Goal: Transaction & Acquisition: Purchase product/service

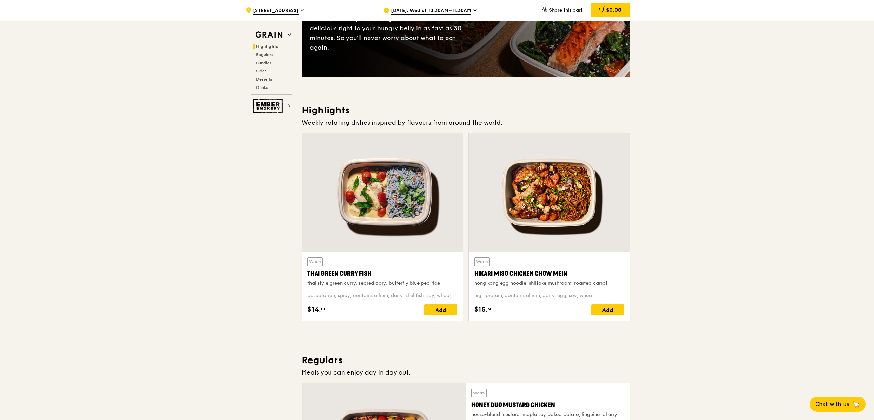
scroll to position [214, 0]
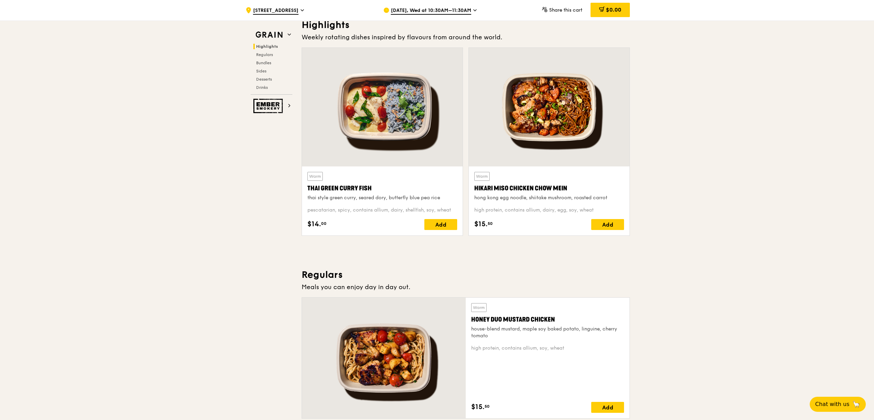
click at [611, 223] on div "Add" at bounding box center [607, 224] width 33 height 11
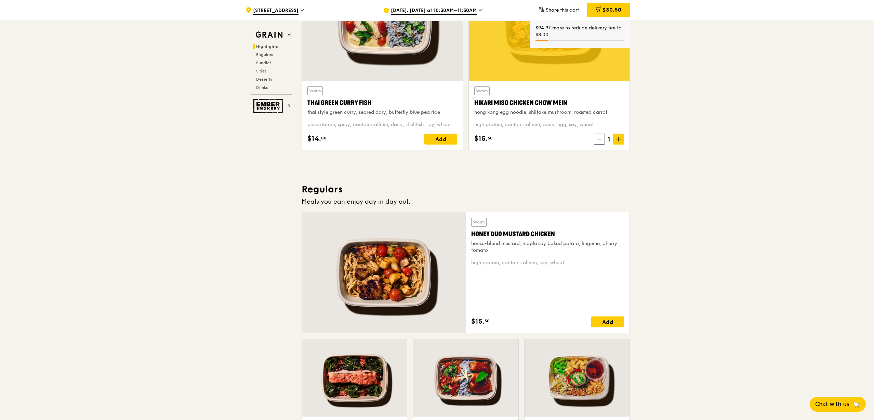
scroll to position [256, 0]
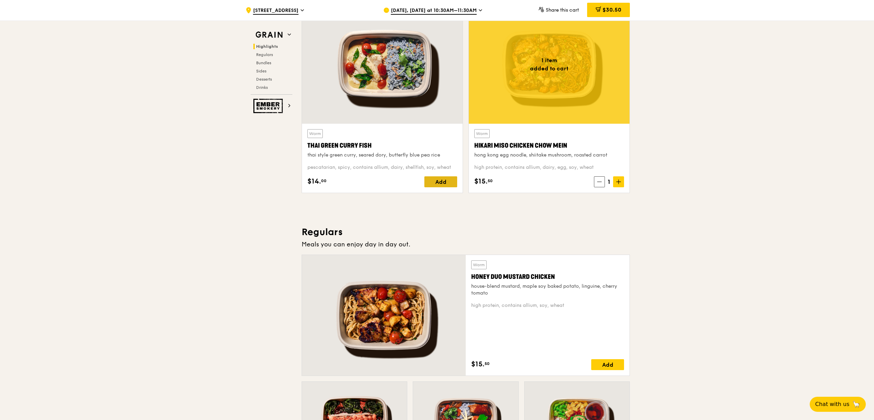
click at [433, 184] on div "Add" at bounding box center [440, 181] width 33 height 11
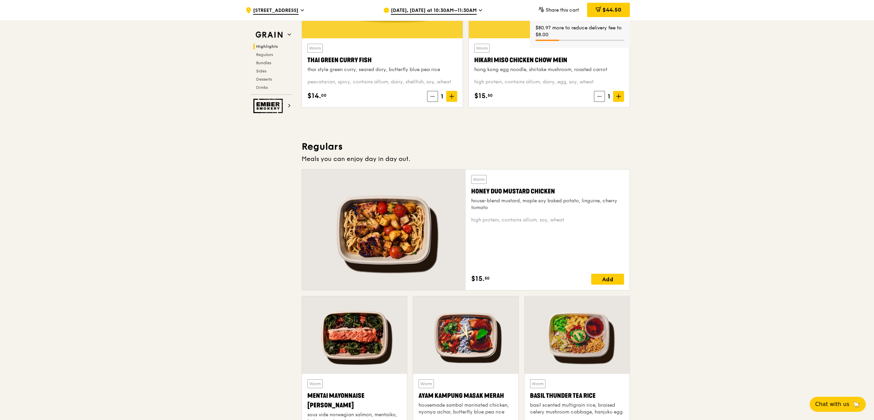
scroll to position [385, 0]
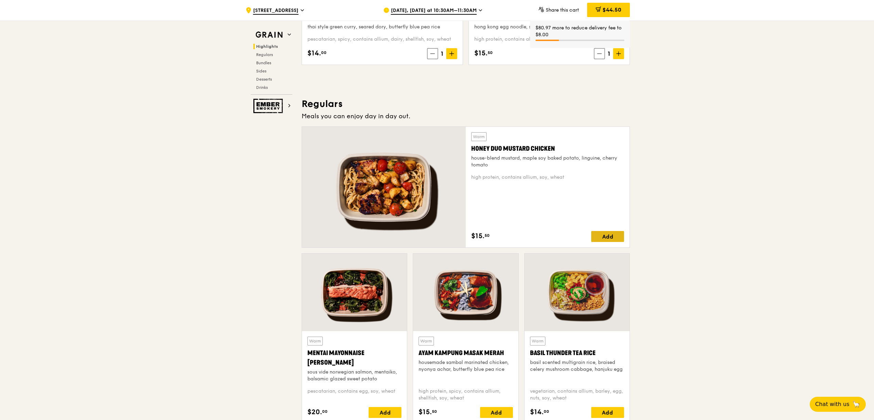
click at [600, 234] on div "Add" at bounding box center [607, 236] width 33 height 11
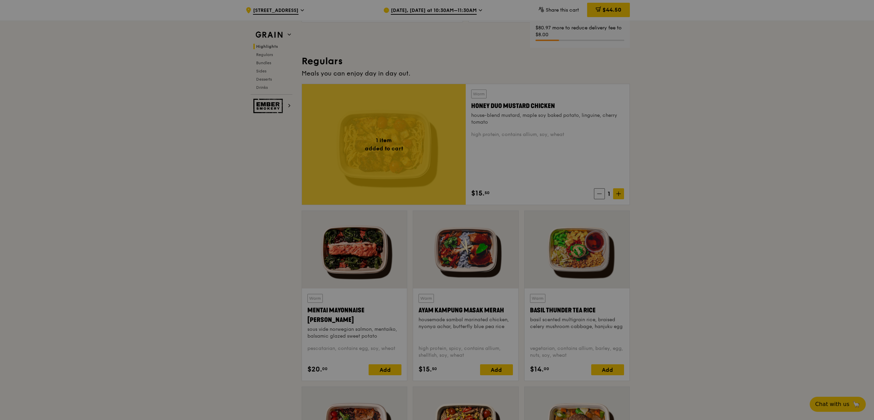
scroll to position [470, 0]
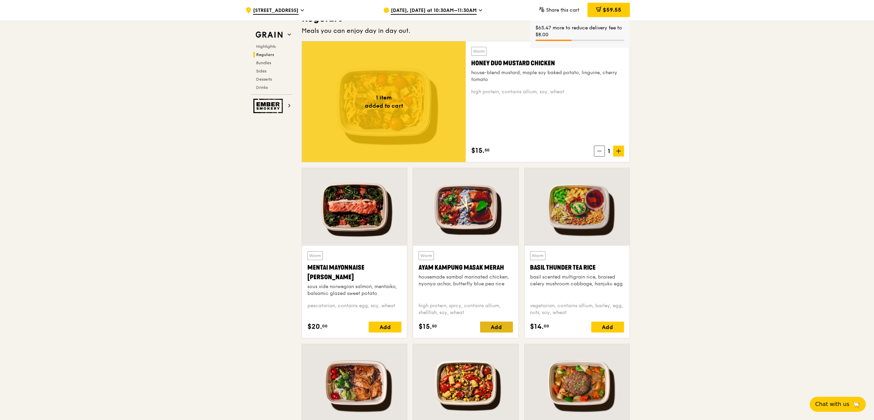
click at [500, 323] on div "Add" at bounding box center [496, 327] width 33 height 11
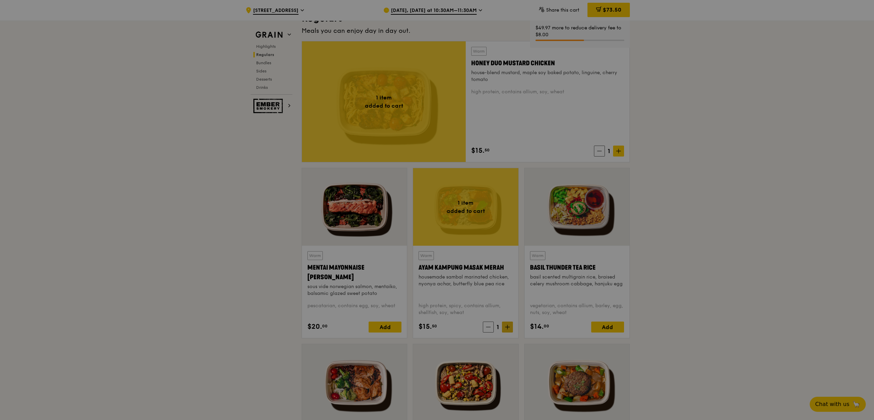
click at [506, 326] on div at bounding box center [437, 210] width 874 height 420
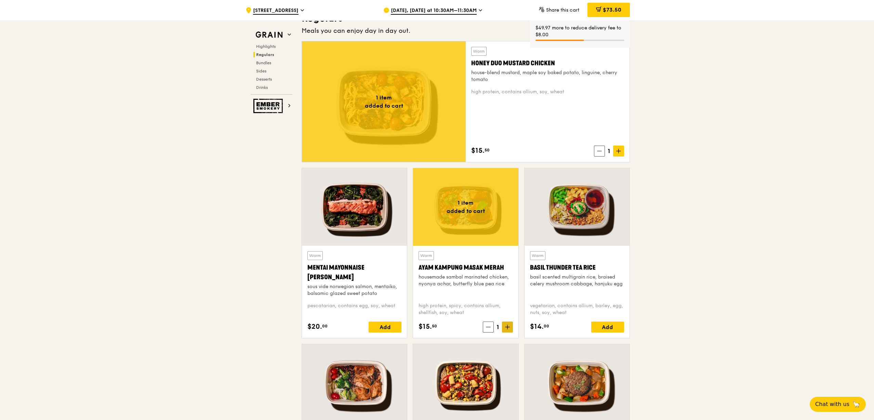
click at [506, 326] on icon at bounding box center [507, 327] width 5 height 5
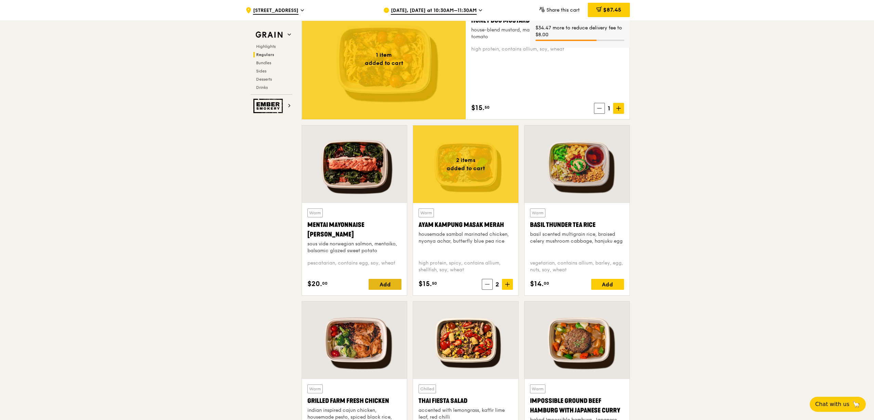
click at [393, 285] on div "Add" at bounding box center [385, 284] width 33 height 11
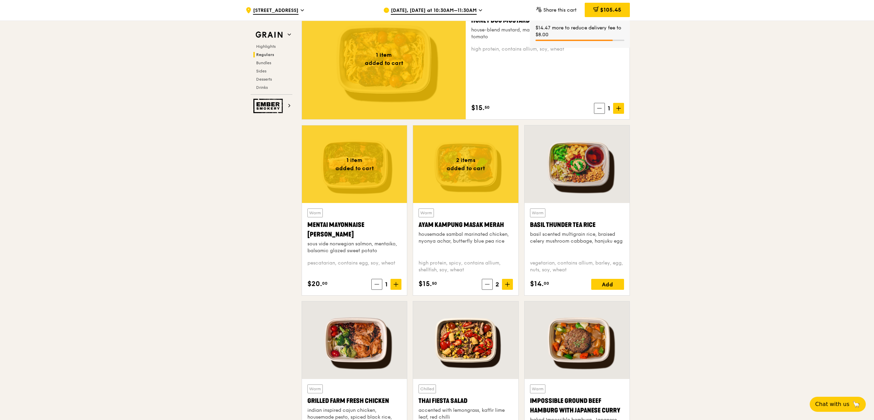
click at [396, 282] on icon at bounding box center [396, 284] width 0 height 4
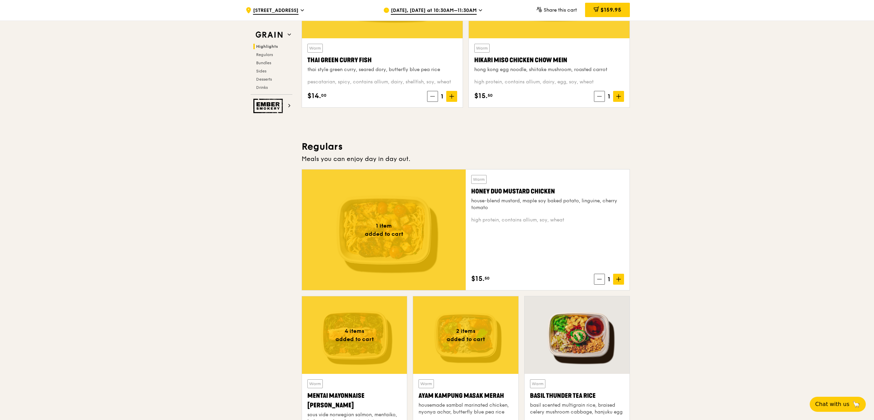
scroll to position [299, 0]
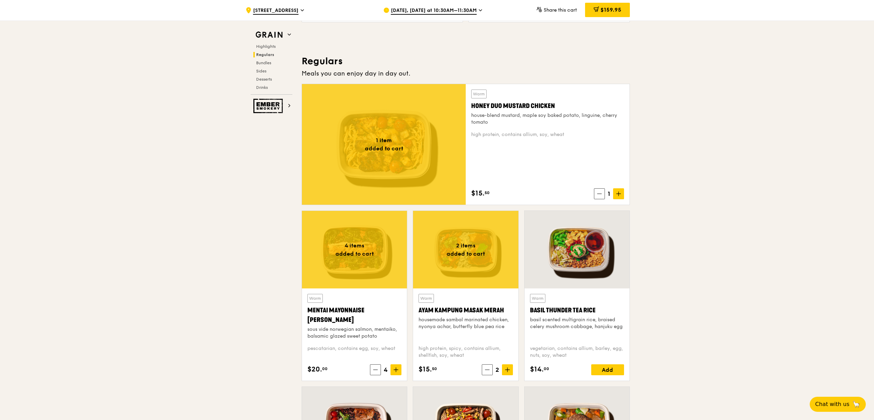
scroll to position [470, 0]
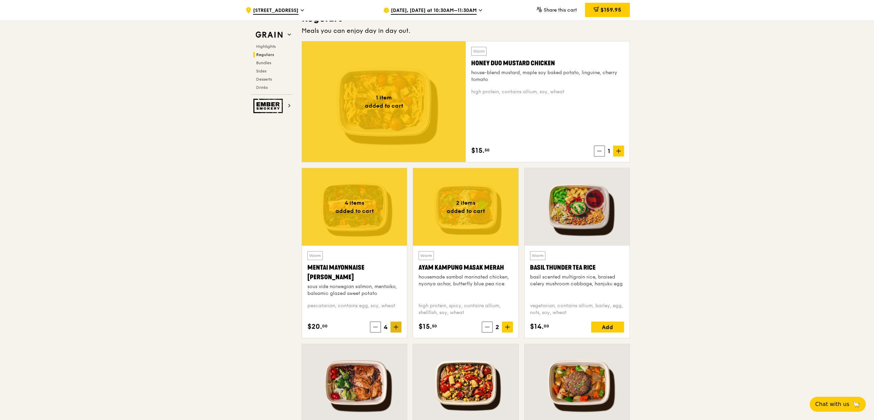
click at [397, 325] on icon at bounding box center [396, 327] width 5 height 5
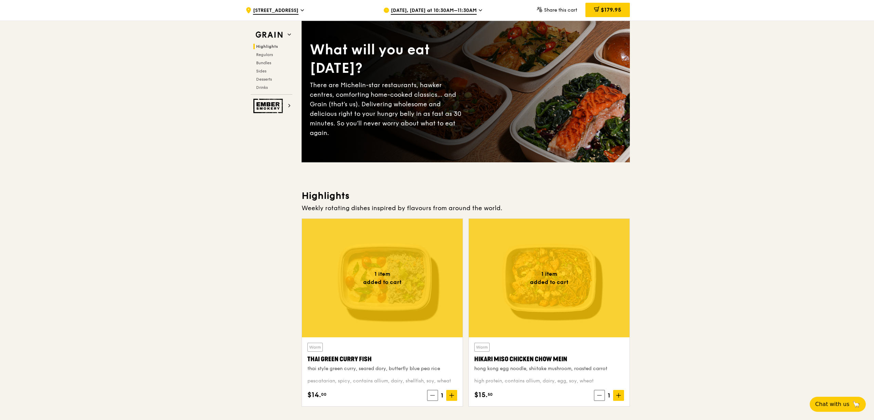
scroll to position [0, 0]
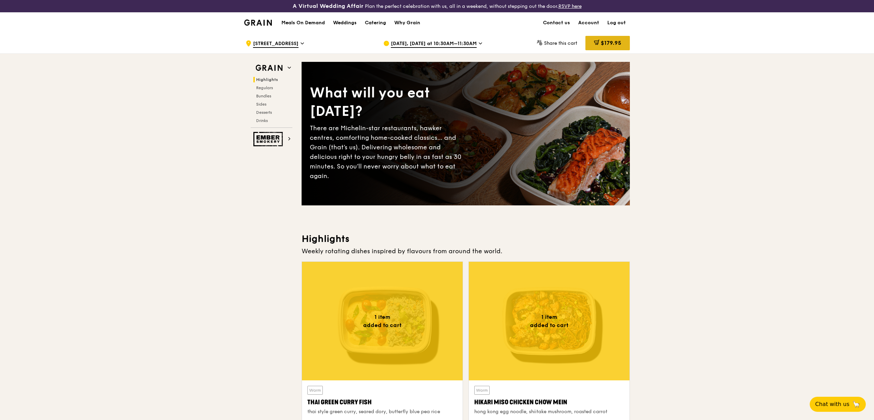
click at [610, 40] on span "$179.95" at bounding box center [611, 43] width 21 height 6
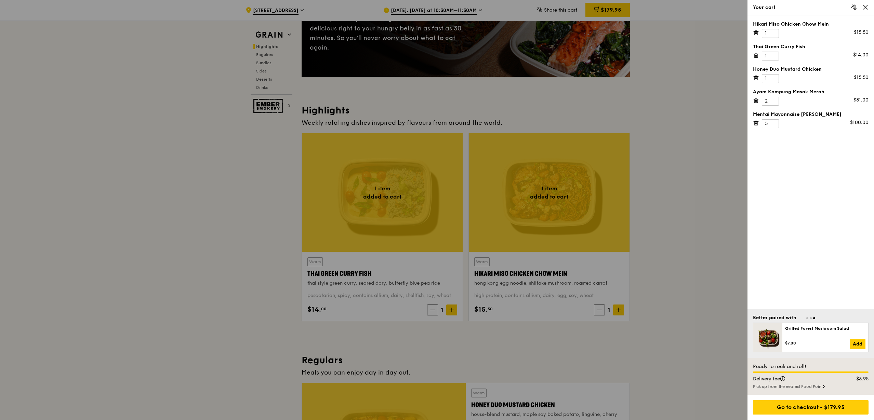
scroll to position [171, 0]
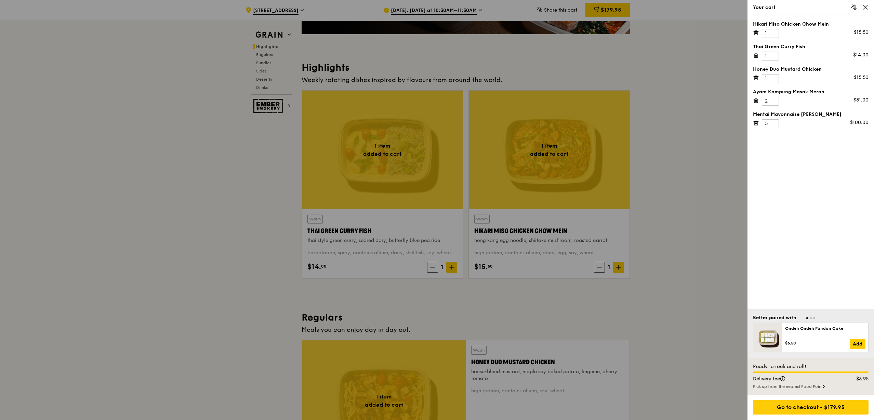
click at [669, 263] on div at bounding box center [437, 210] width 874 height 420
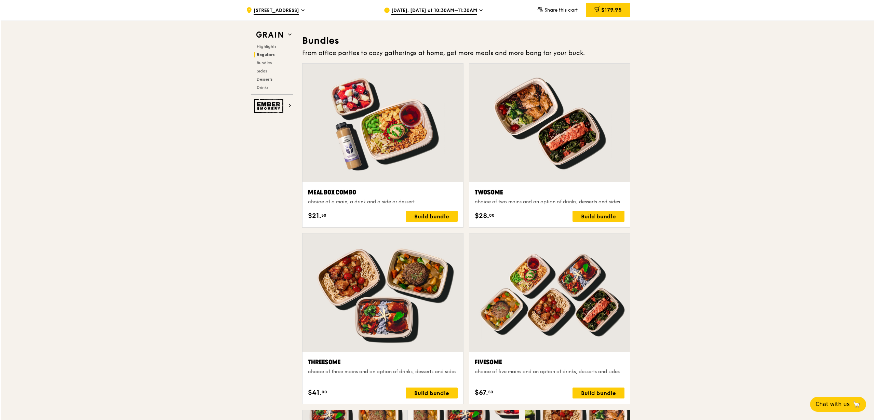
scroll to position [1111, 0]
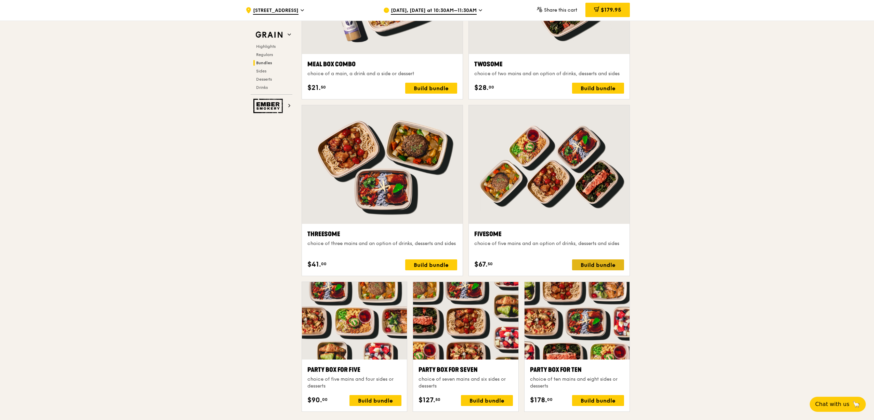
click at [608, 262] on div "Build bundle" at bounding box center [598, 265] width 52 height 11
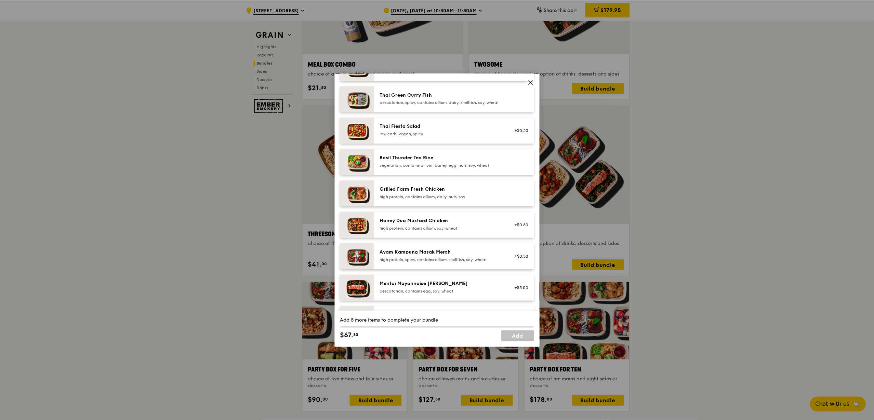
scroll to position [128, 0]
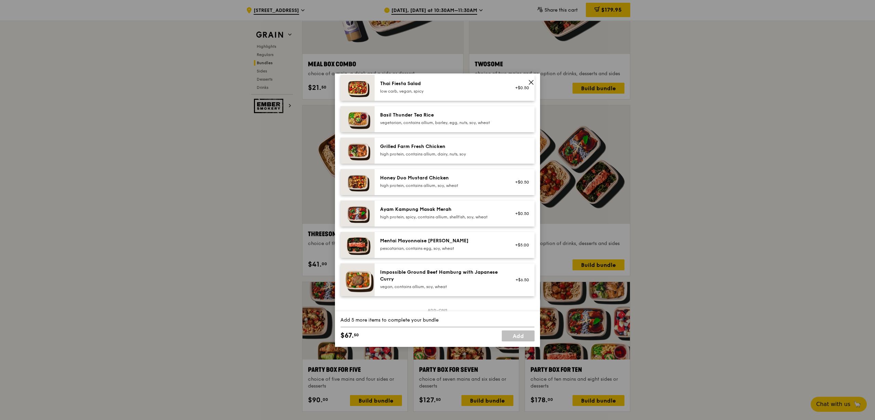
click at [396, 245] on div "Mentai Mayonnaise [PERSON_NAME]" at bounding box center [441, 241] width 123 height 7
click at [401, 245] on div "Mentai Mayonnaise [PERSON_NAME]" at bounding box center [441, 241] width 123 height 7
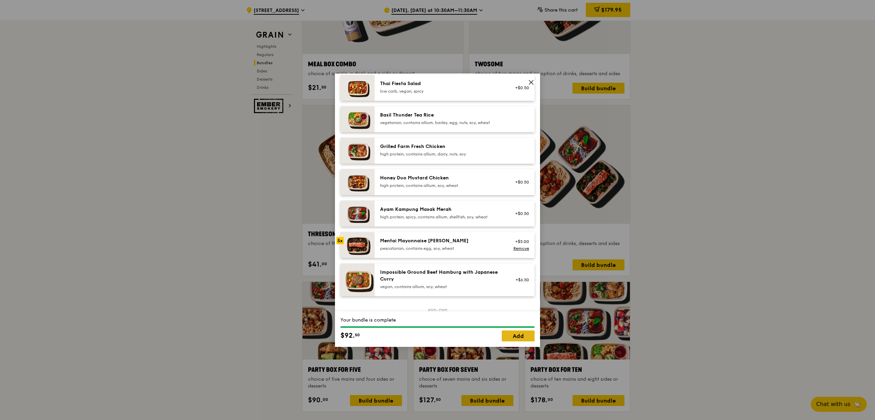
click at [511, 335] on link "Add" at bounding box center [518, 336] width 33 height 11
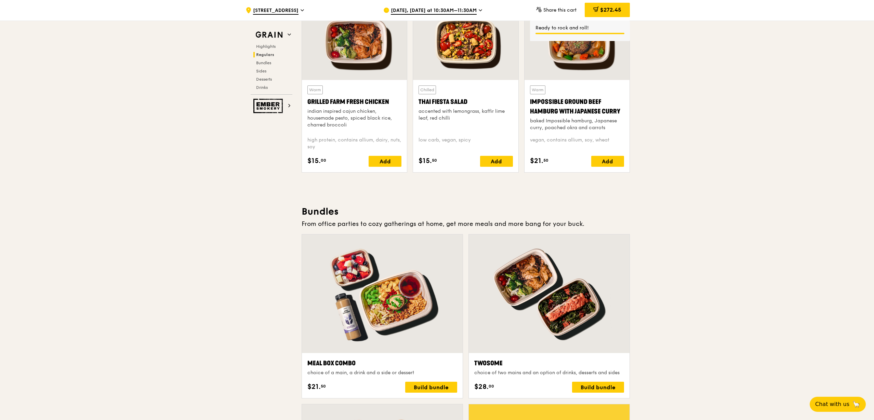
scroll to position [684, 0]
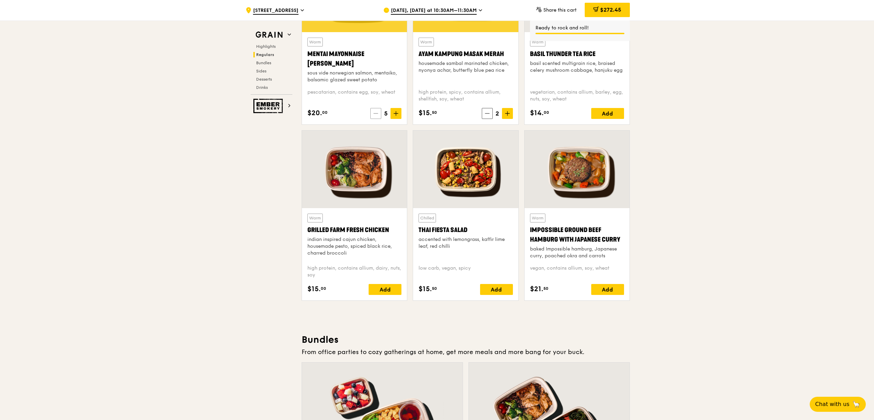
click at [374, 111] on icon at bounding box center [375, 113] width 5 height 5
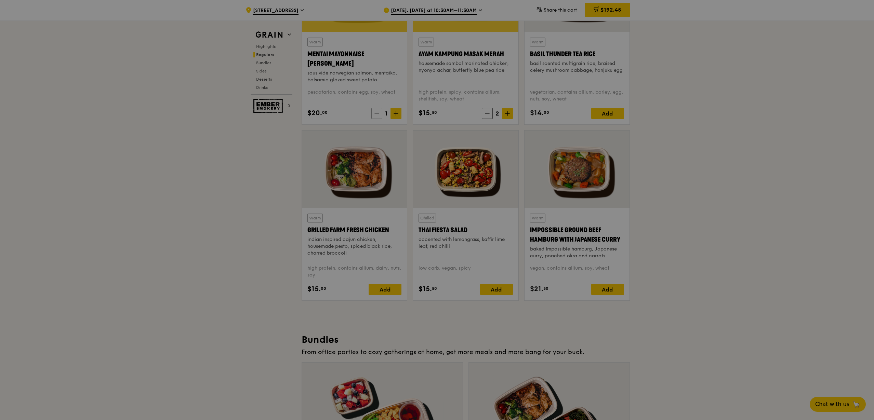
click at [374, 111] on div at bounding box center [437, 210] width 874 height 420
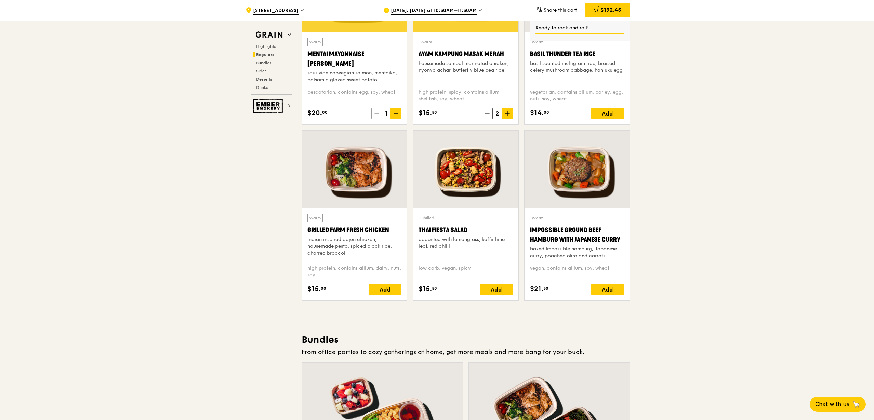
click at [376, 113] on icon at bounding box center [376, 113] width 5 height 5
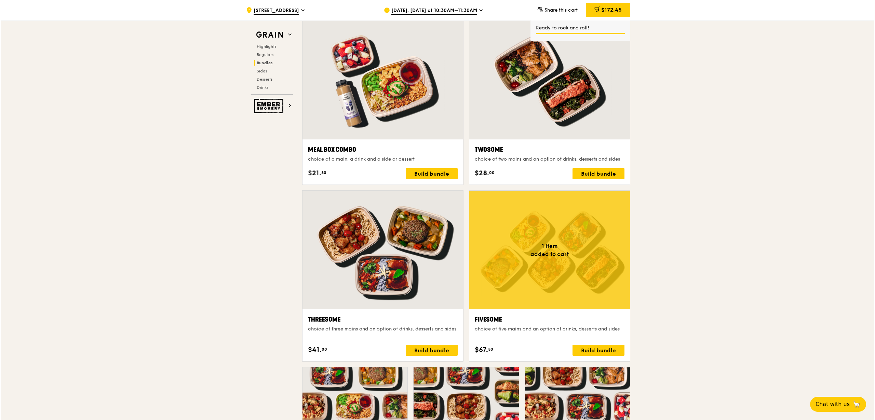
scroll to position [1069, 0]
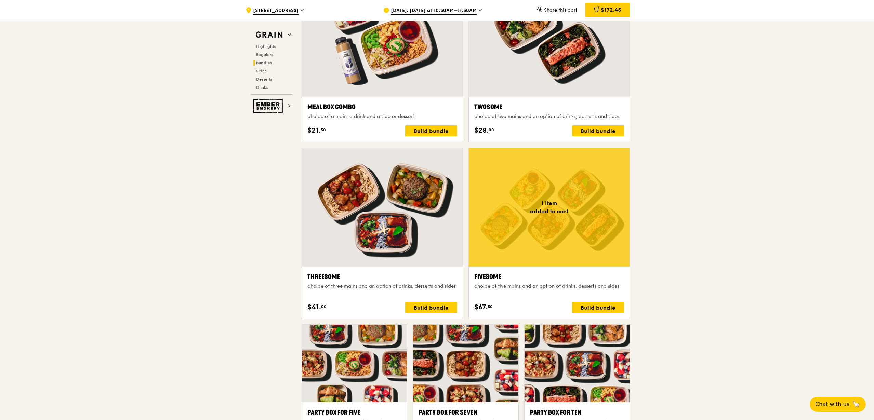
click at [615, 228] on div at bounding box center [549, 207] width 161 height 119
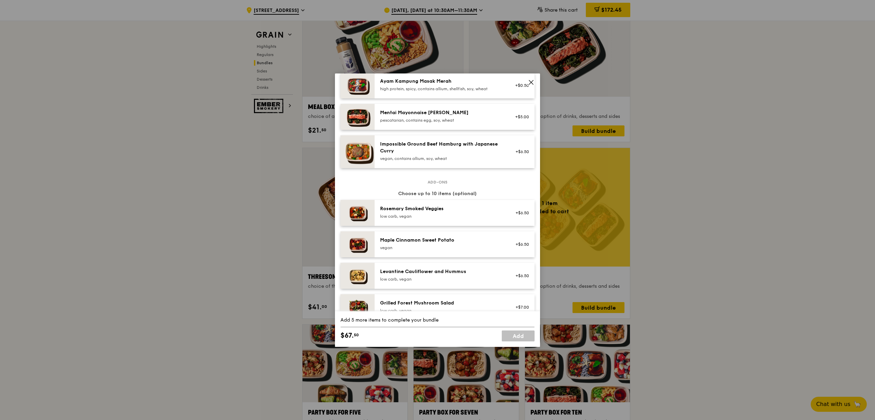
scroll to position [128, 0]
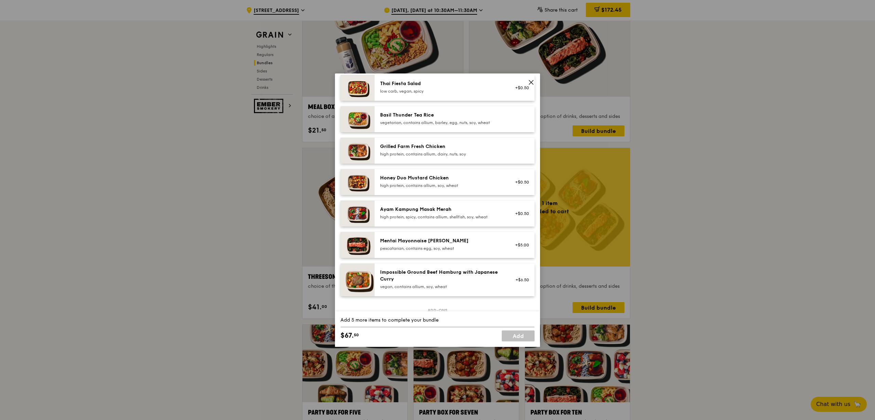
click at [407, 243] on div "Mentai Mayonnaise [PERSON_NAME]" at bounding box center [441, 241] width 123 height 7
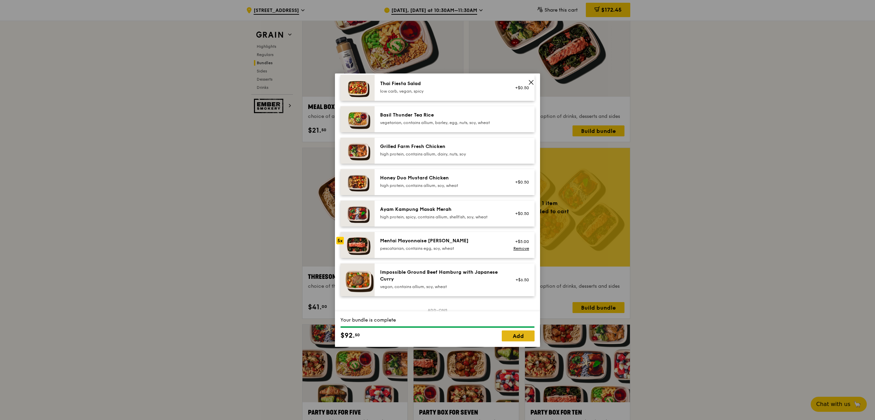
click at [522, 339] on link "Add" at bounding box center [518, 336] width 33 height 11
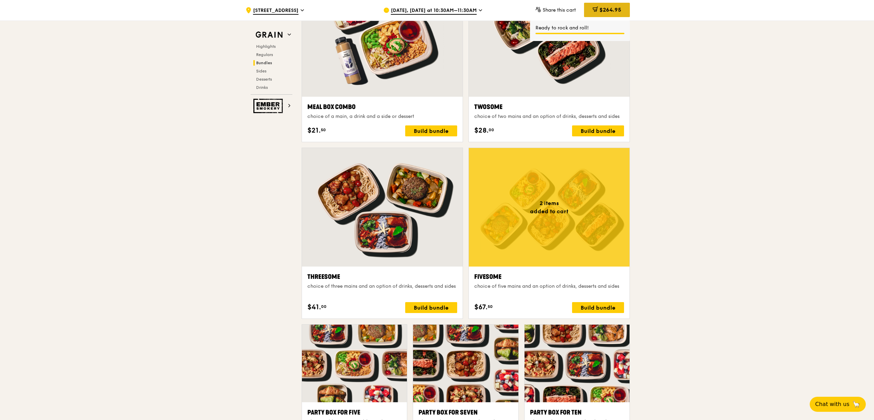
click at [604, 5] on div "$264.95" at bounding box center [607, 10] width 46 height 14
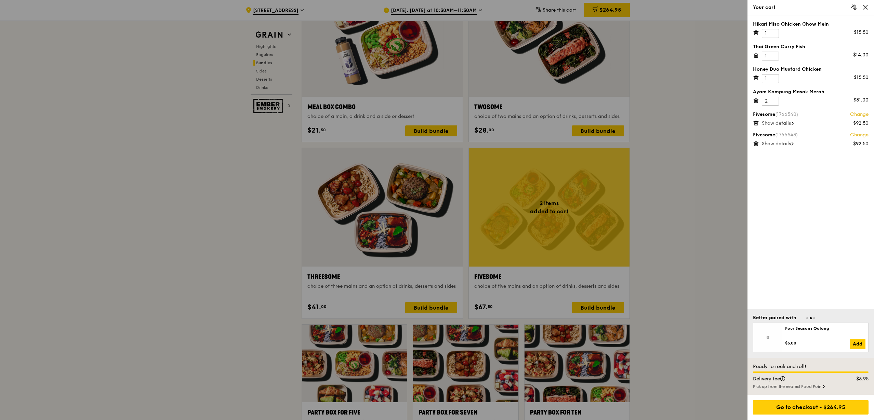
click at [790, 122] on span "Show details" at bounding box center [776, 123] width 29 height 6
click at [789, 149] on span "Show details" at bounding box center [776, 152] width 29 height 6
click at [756, 150] on icon at bounding box center [756, 152] width 6 height 6
click at [656, 171] on div at bounding box center [437, 210] width 874 height 420
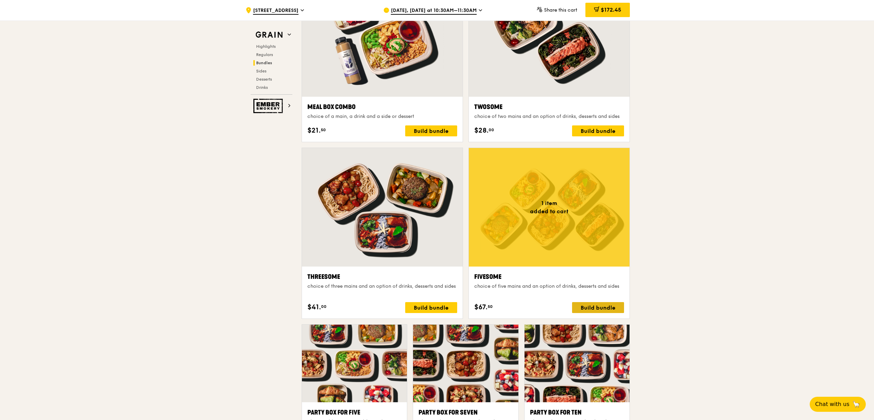
click at [595, 305] on div "Build bundle" at bounding box center [598, 307] width 52 height 11
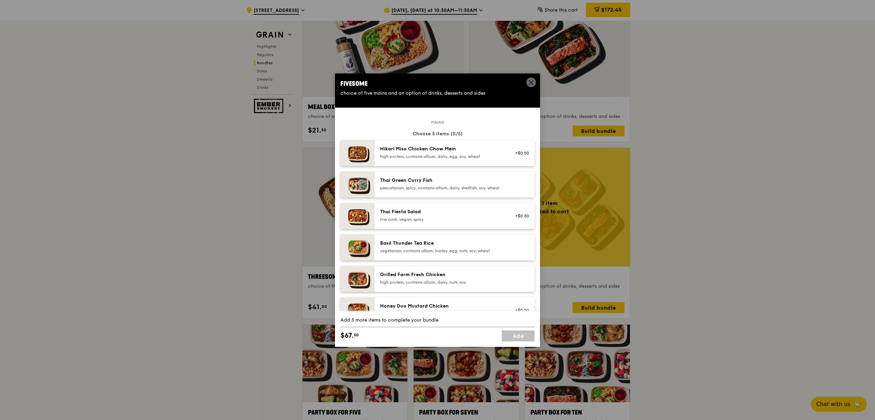
click at [440, 155] on div "high protein, contains allium, dairy, egg, soy, wheat" at bounding box center [441, 156] width 123 height 5
click at [441, 187] on div "pescatarian, spicy, contains allium, dairy, shellfish, soy, wheat" at bounding box center [441, 187] width 123 height 5
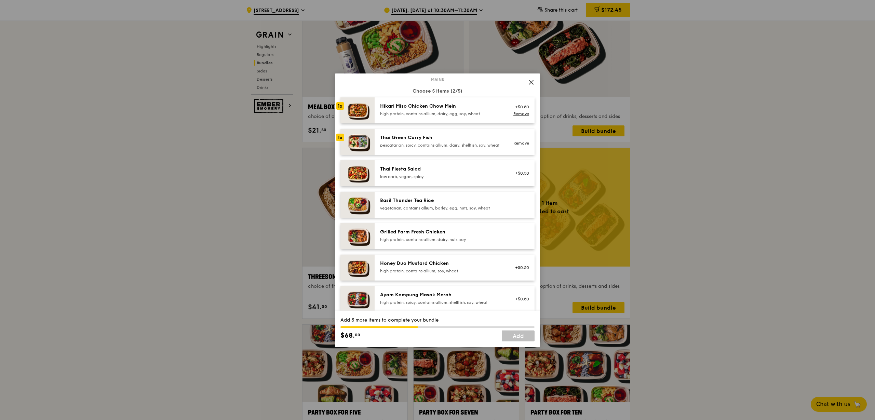
click at [441, 272] on div "Honey Duo Mustard Chicken high protein, contains allium, soy, wheat" at bounding box center [441, 267] width 123 height 14
click at [441, 267] on div "Honey Duo Mustard Chicken" at bounding box center [441, 263] width 123 height 7
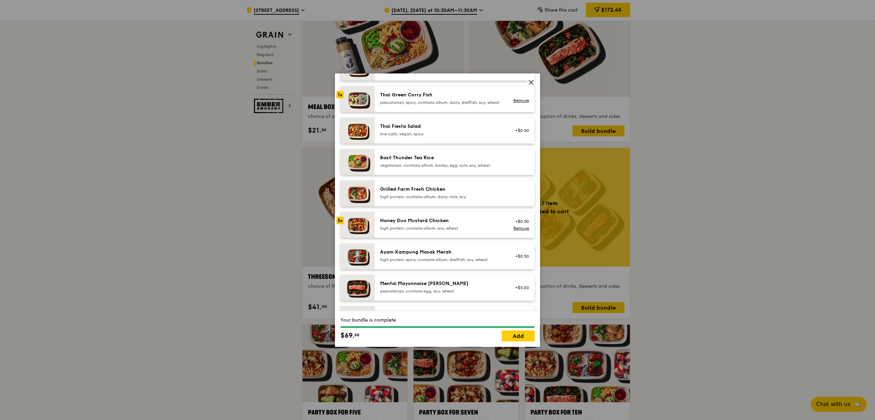
click at [414, 262] on div "high protein, spicy, contains allium, shellfish, soy, wheat" at bounding box center [441, 259] width 123 height 5
click at [519, 231] on link "Remove" at bounding box center [522, 228] width 16 height 5
click at [435, 254] on div "Ayam Kampung Masak Merah" at bounding box center [441, 252] width 123 height 7
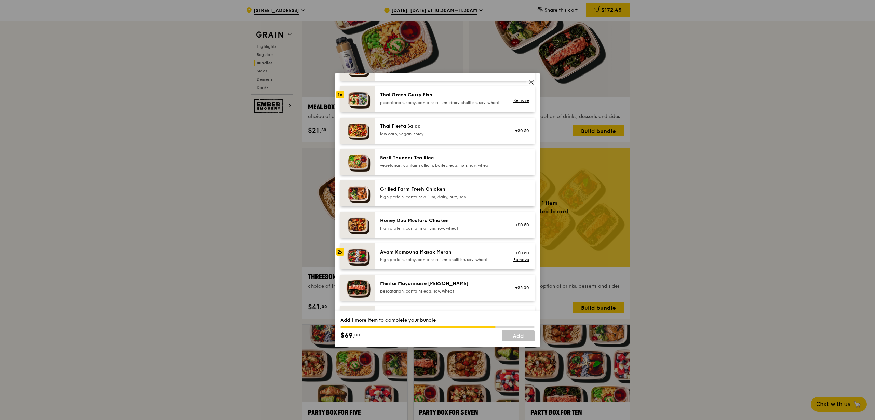
click at [430, 229] on div "Honey Duo Mustard Chicken high protein, contains allium, soy, wheat" at bounding box center [441, 224] width 123 height 14
click at [515, 333] on link "Add" at bounding box center [518, 336] width 33 height 11
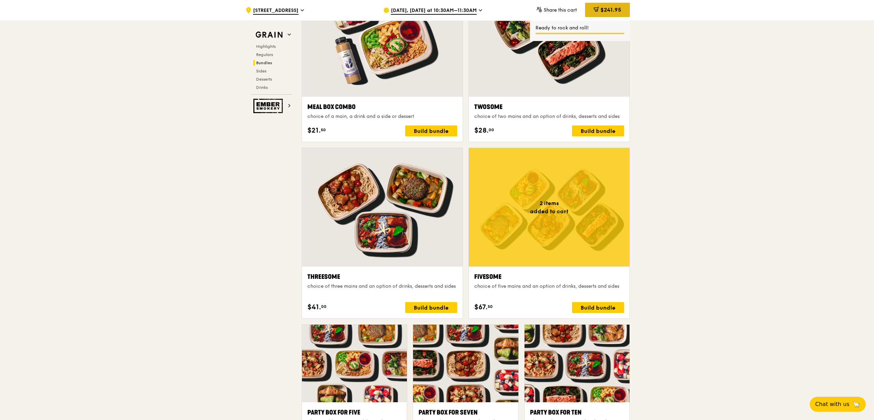
click at [608, 9] on span "$241.95" at bounding box center [610, 9] width 21 height 6
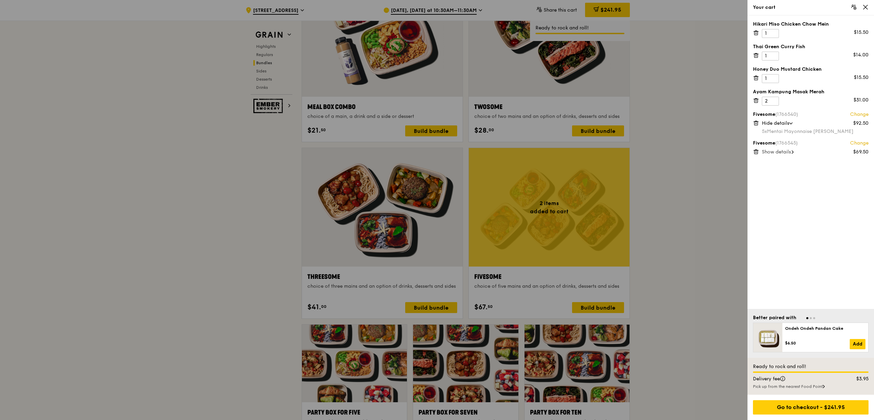
click at [787, 150] on span "Show details" at bounding box center [776, 152] width 29 height 6
click at [756, 61] on div "Hikari Miso Chicken Chow Mein 1 $15.50 Thai Green [PERSON_NAME] Fish 1 $14.00 H…" at bounding box center [811, 162] width 127 height 294
click at [756, 56] on icon at bounding box center [756, 55] width 6 height 6
click at [755, 32] on icon at bounding box center [755, 32] width 0 height 1
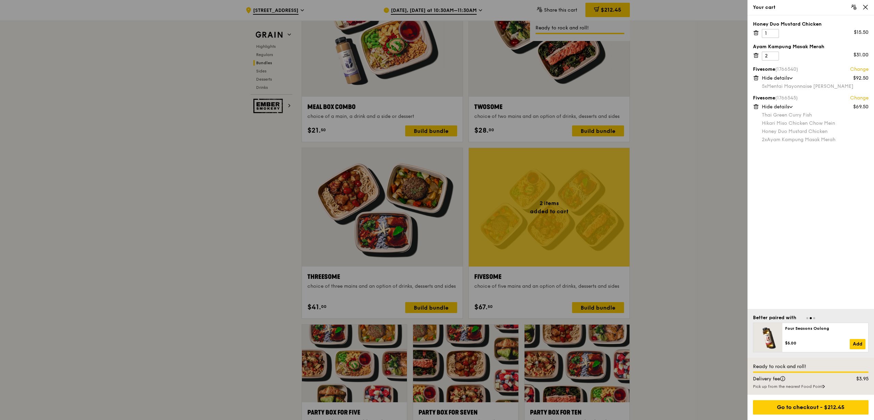
click at [755, 35] on icon at bounding box center [755, 32] width 3 height 3
click at [756, 33] on icon at bounding box center [756, 33] width 6 height 6
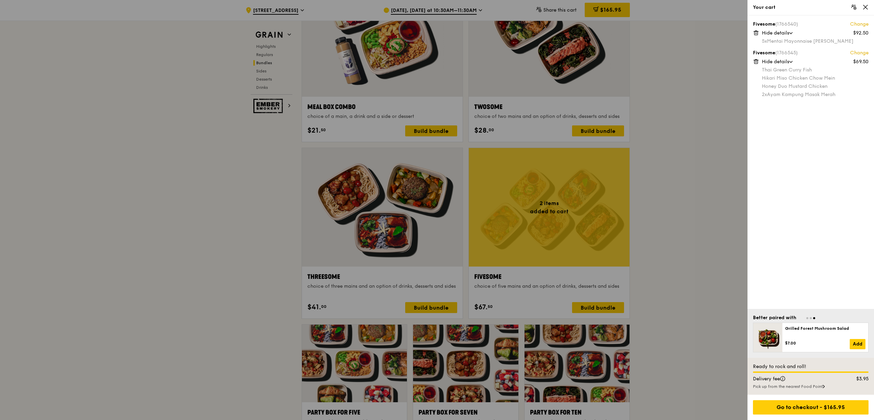
click at [690, 159] on div at bounding box center [437, 210] width 874 height 420
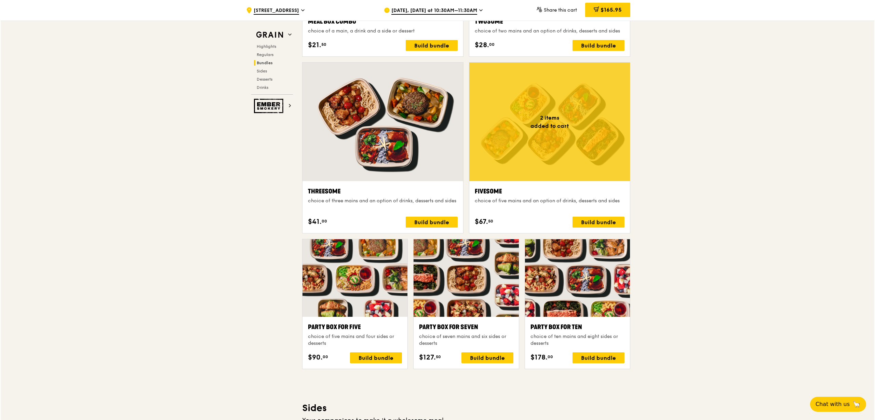
scroll to position [1282, 0]
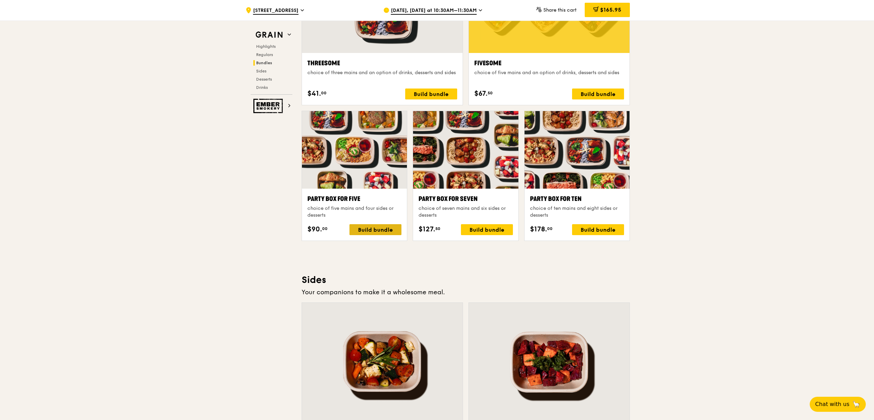
click at [367, 226] on div "Build bundle" at bounding box center [375, 229] width 52 height 11
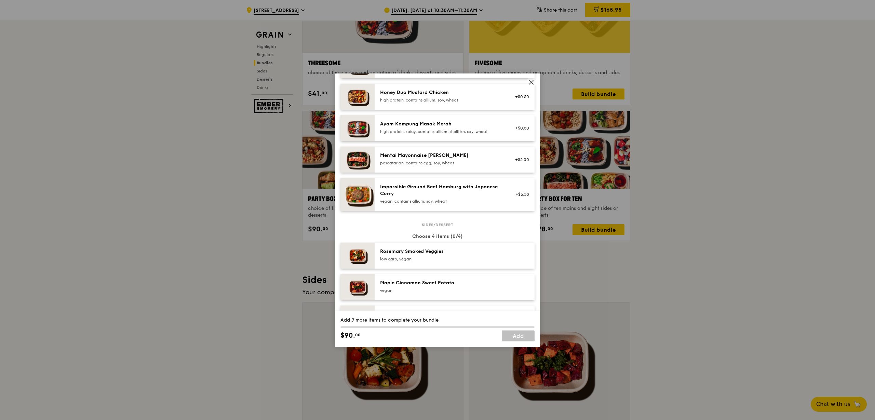
scroll to position [256, 0]
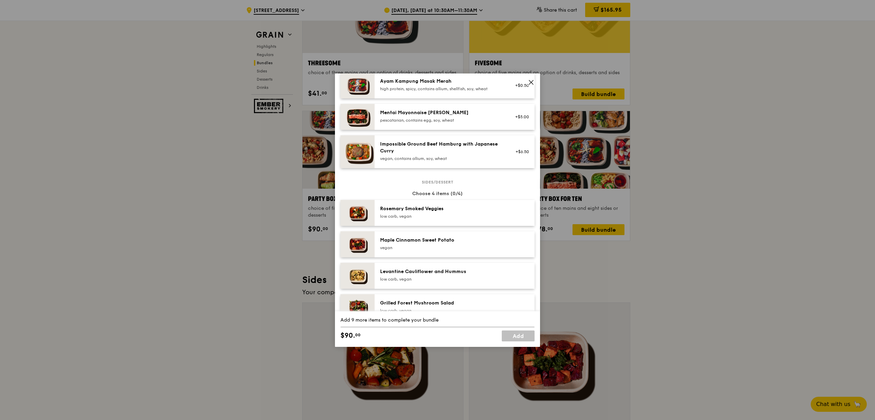
click at [425, 123] on div "pescatarian, contains egg, soy, wheat" at bounding box center [441, 120] width 123 height 5
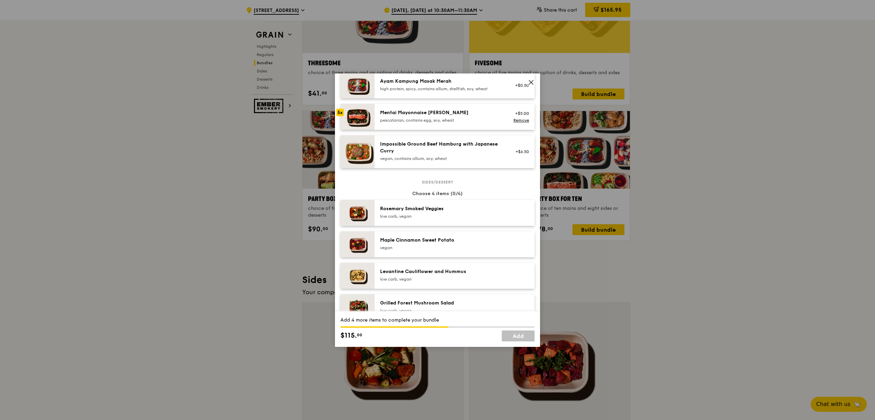
scroll to position [299, 0]
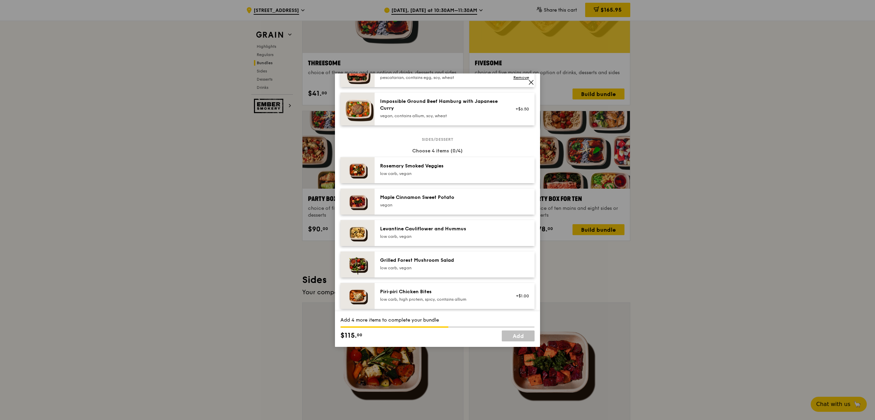
click at [533, 81] on icon at bounding box center [531, 82] width 6 height 6
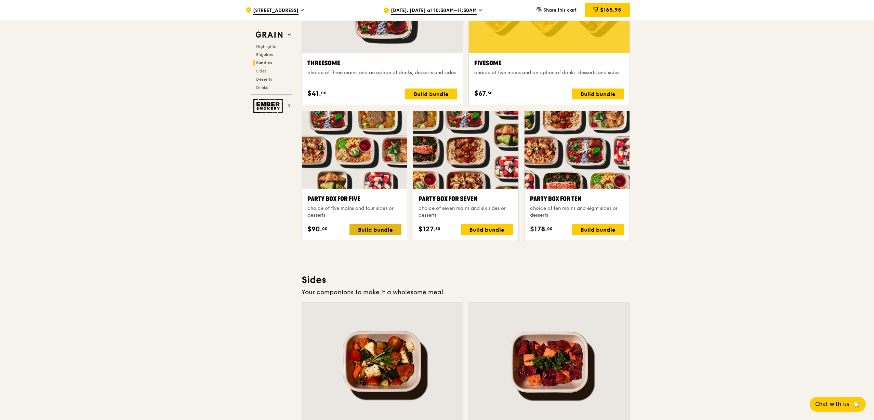
click at [378, 229] on div "Build bundle" at bounding box center [375, 229] width 52 height 11
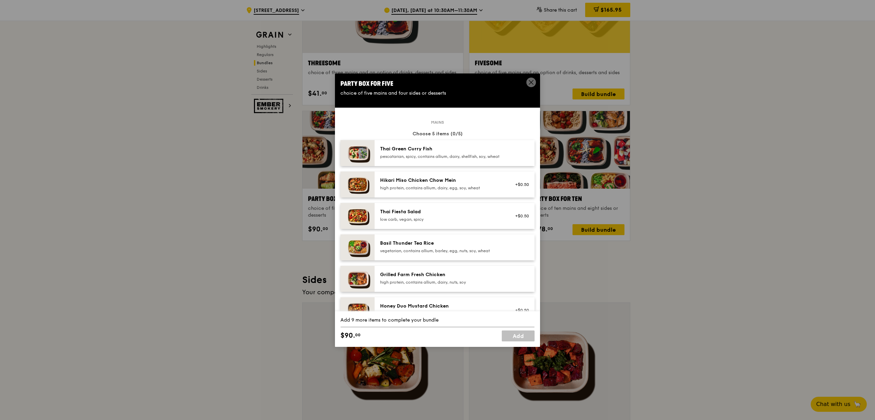
click at [448, 157] on div "pescatarian, spicy, contains allium, dairy, shellfish, soy, wheat" at bounding box center [441, 156] width 123 height 5
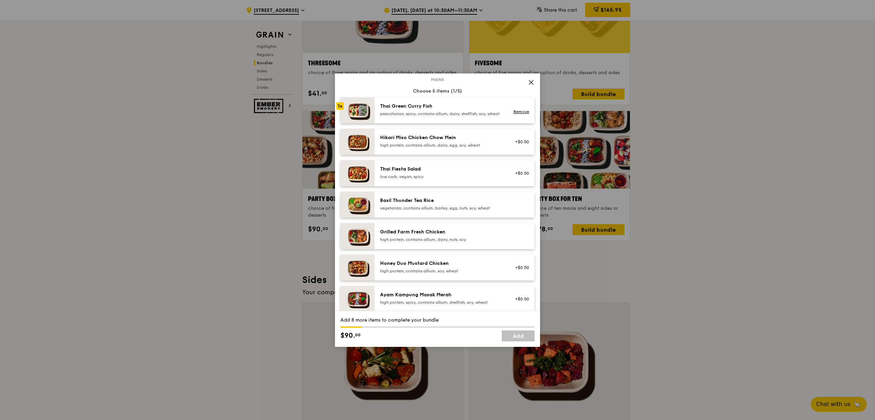
scroll to position [85, 0]
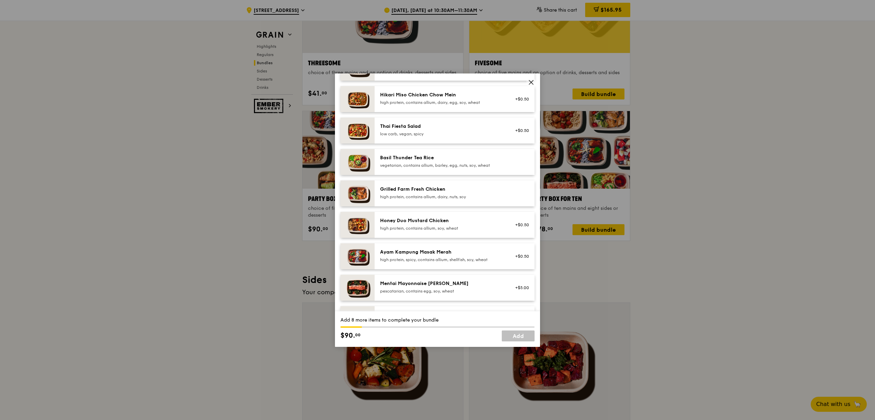
click at [423, 263] on div "high protein, spicy, contains allium, shellfish, soy, wheat" at bounding box center [441, 259] width 123 height 5
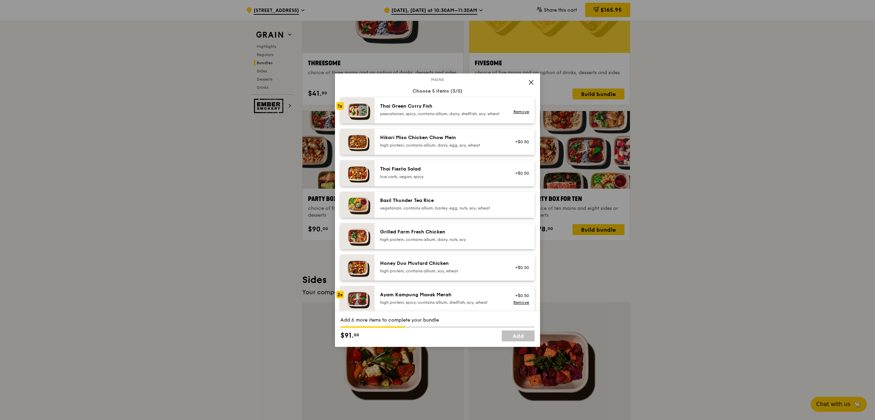
scroll to position [0, 0]
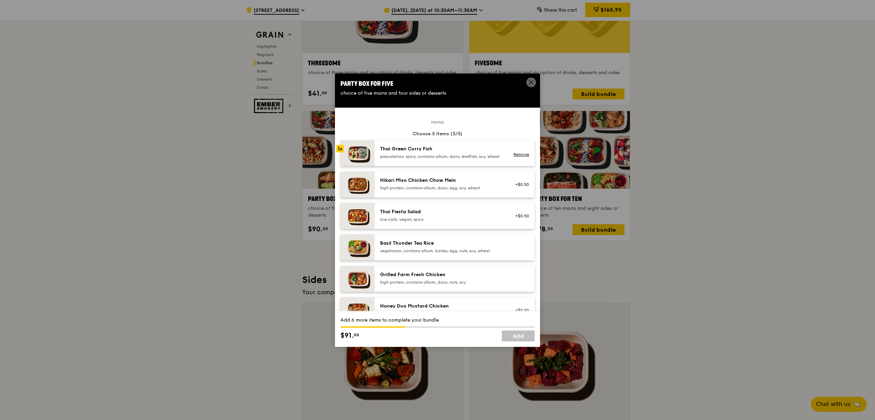
click at [412, 184] on div "Hikari Miso Chicken Chow Mein" at bounding box center [441, 180] width 123 height 7
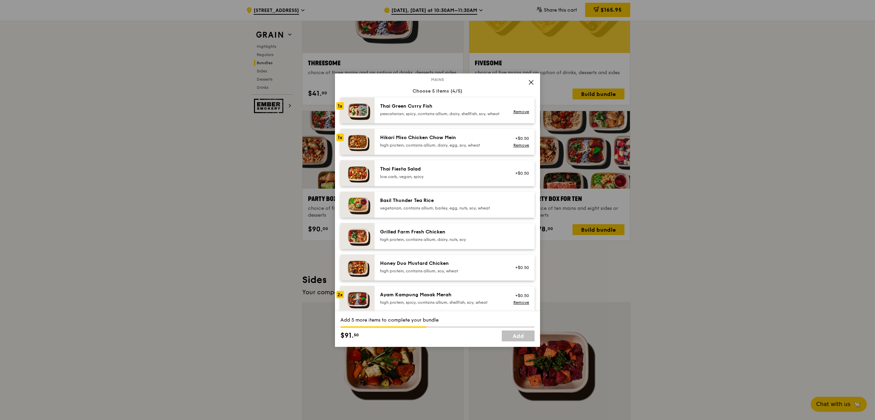
click at [428, 267] on div "Honey Duo Mustard Chicken" at bounding box center [441, 263] width 123 height 7
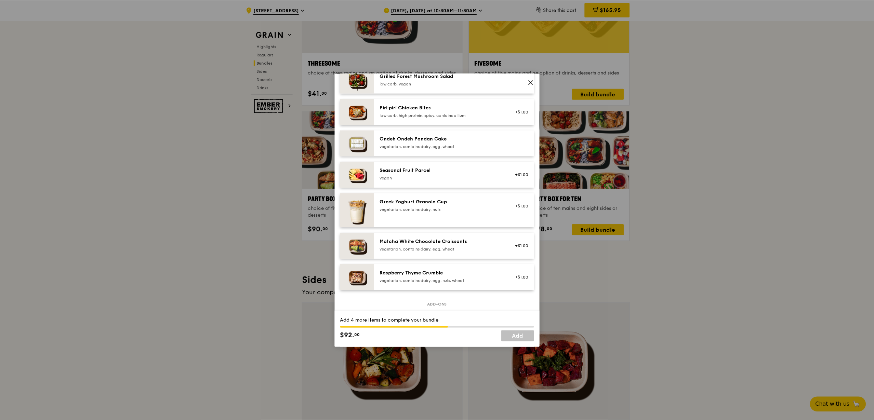
scroll to position [398, 0]
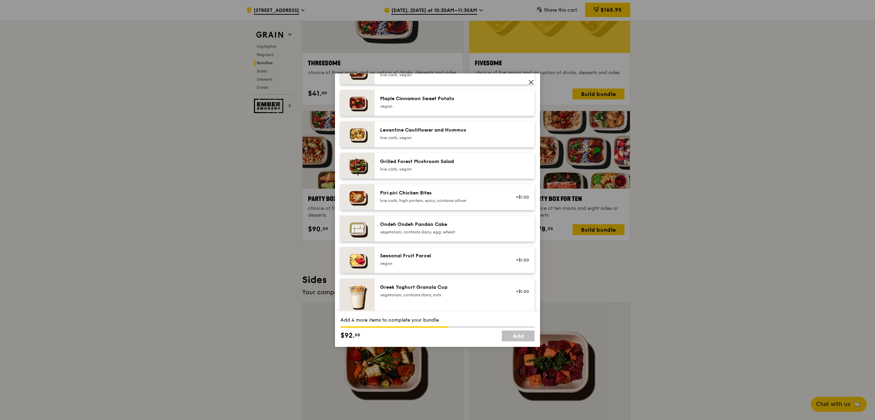
click at [417, 228] on div "Ondeh Ondeh Pandan Cake" at bounding box center [441, 224] width 123 height 7
click at [418, 228] on div "Ondeh Ondeh Pandan Cake" at bounding box center [441, 224] width 123 height 7
click at [415, 228] on div "Ondeh Ondeh Pandan Cake" at bounding box center [441, 224] width 123 height 7
click at [516, 336] on link "Add" at bounding box center [518, 336] width 33 height 11
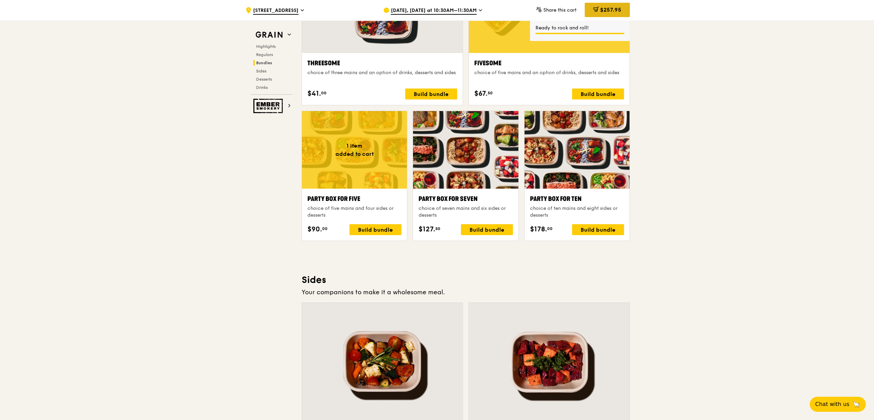
click at [602, 12] on span "$257.95" at bounding box center [610, 9] width 21 height 6
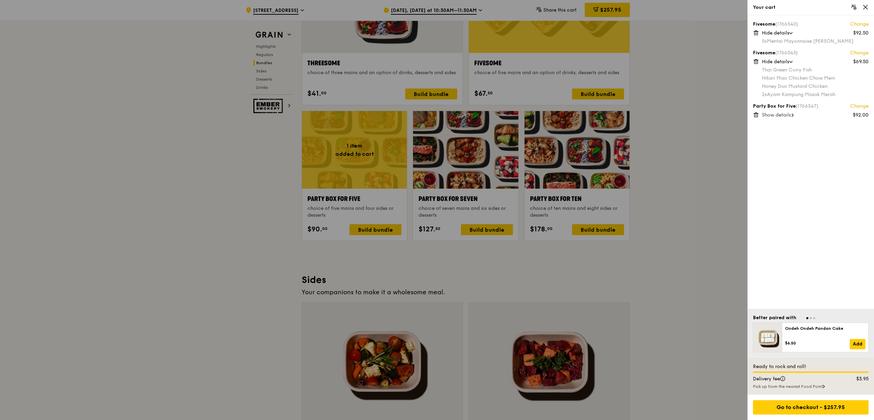
click at [776, 119] on div "Fivesome (1766540) Change $92.50 Hide details 5x Mentai Mayonnaise Aburi Salmon…" at bounding box center [811, 162] width 127 height 294
click at [775, 115] on span "Show details" at bounding box center [776, 115] width 29 height 6
click at [755, 115] on icon at bounding box center [755, 115] width 0 height 1
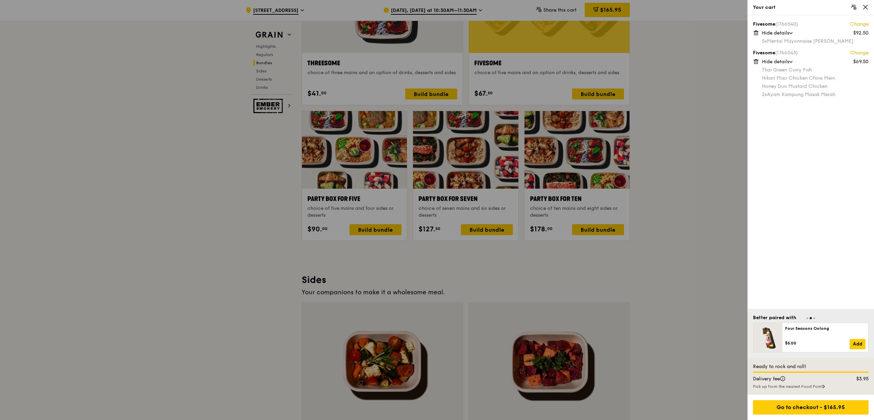
click at [683, 222] on div at bounding box center [437, 210] width 874 height 420
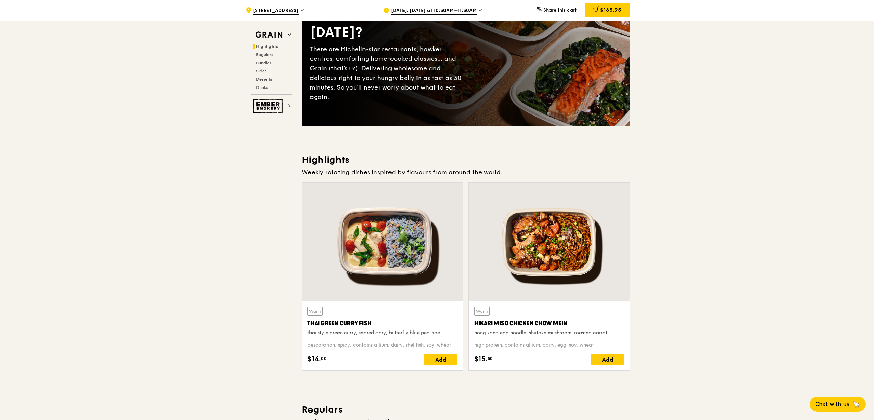
scroll to position [0, 0]
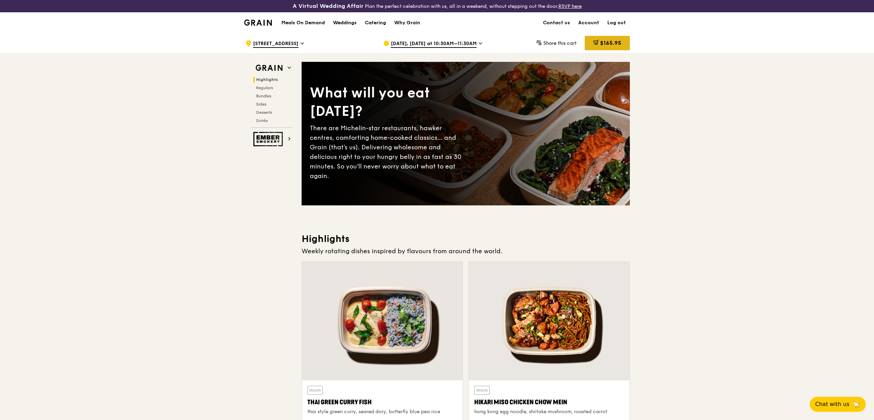
click at [607, 40] on span "$165.95" at bounding box center [610, 43] width 21 height 6
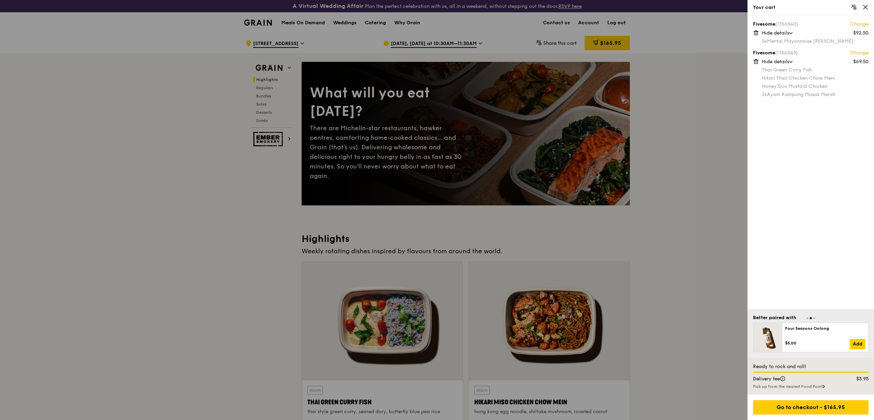
scroll to position [85, 0]
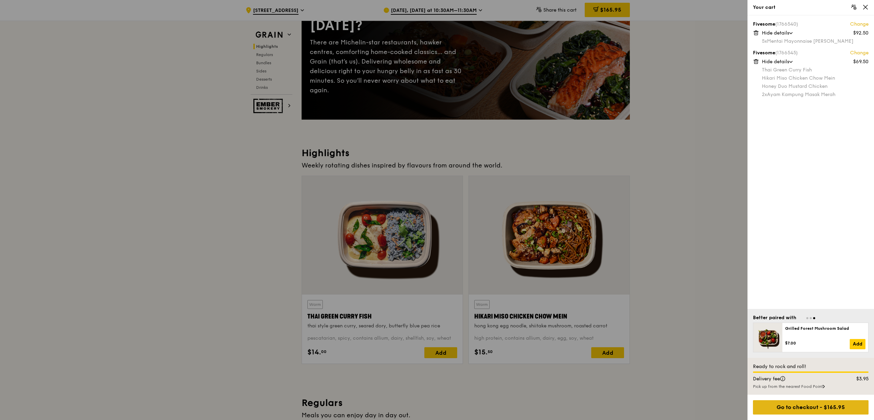
click at [829, 404] on div "Go to checkout - $165.95" at bounding box center [811, 407] width 116 height 14
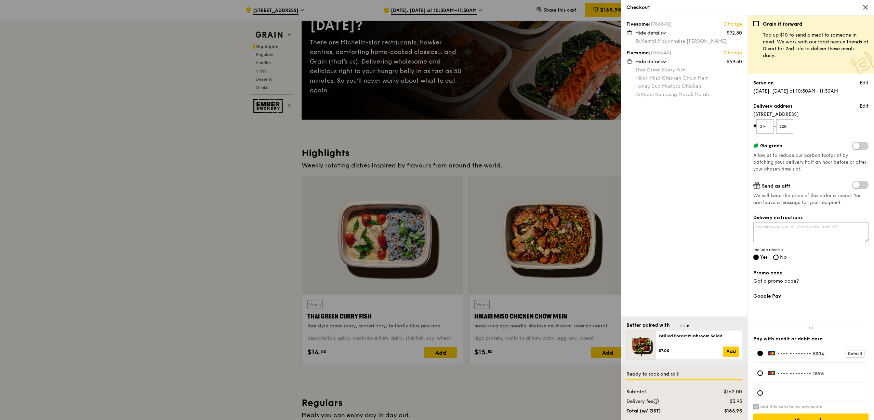
scroll to position [13, 0]
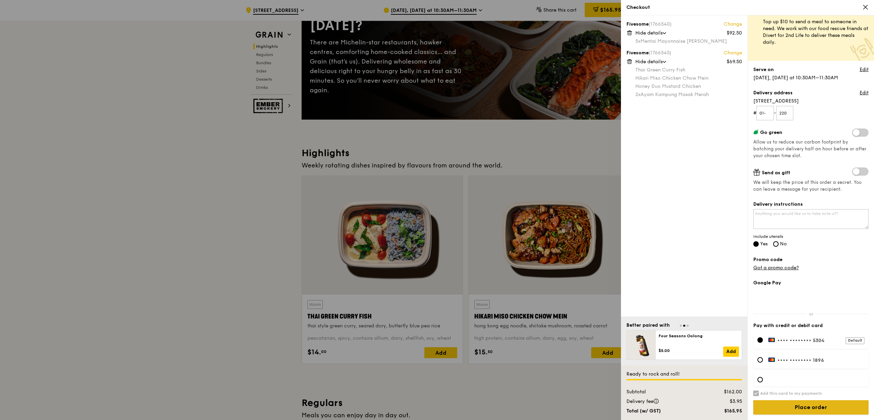
click at [807, 407] on input "Place order" at bounding box center [810, 407] width 115 height 14
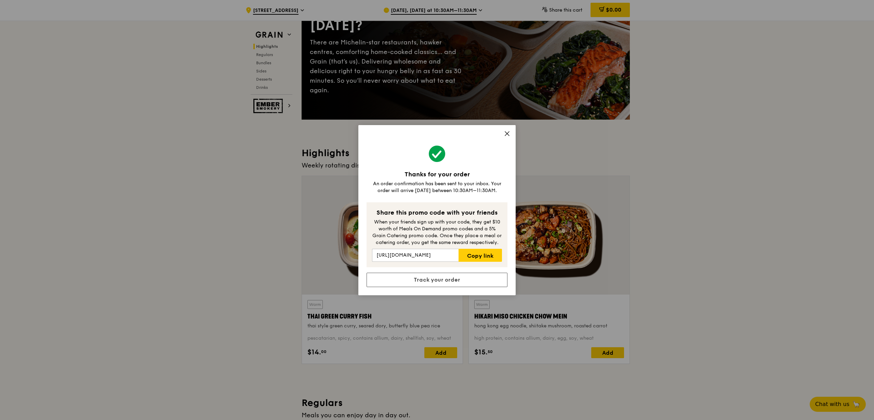
click at [508, 135] on icon at bounding box center [507, 134] width 6 height 6
